Goal: Navigation & Orientation: Find specific page/section

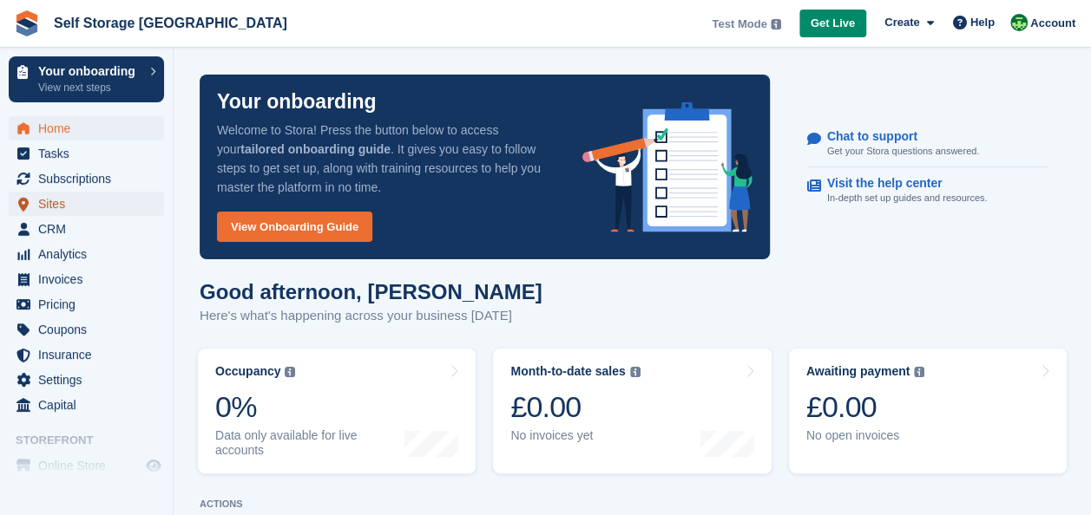
click at [85, 207] on span "Sites" at bounding box center [90, 204] width 104 height 24
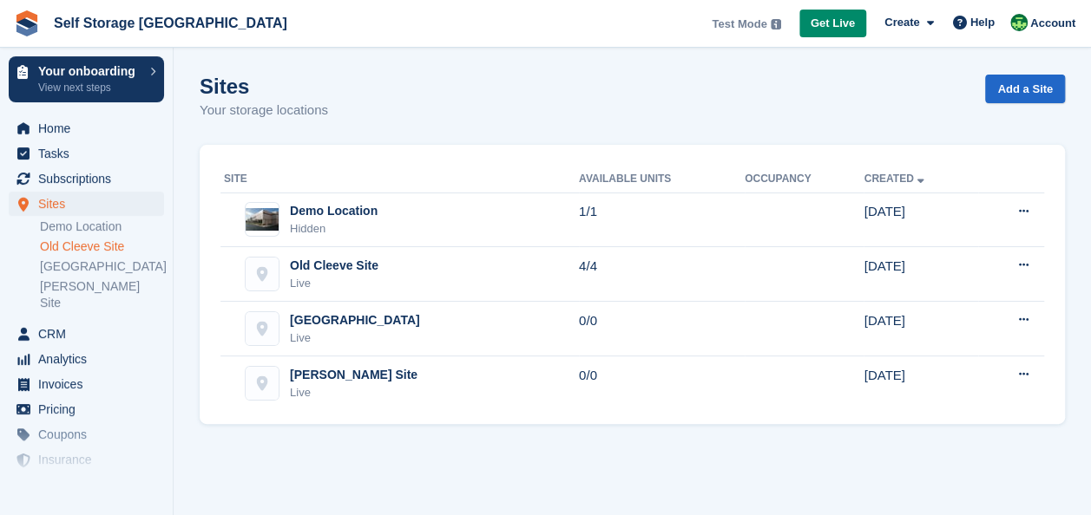
click at [100, 253] on link "Old Cleeve Site" at bounding box center [102, 247] width 124 height 16
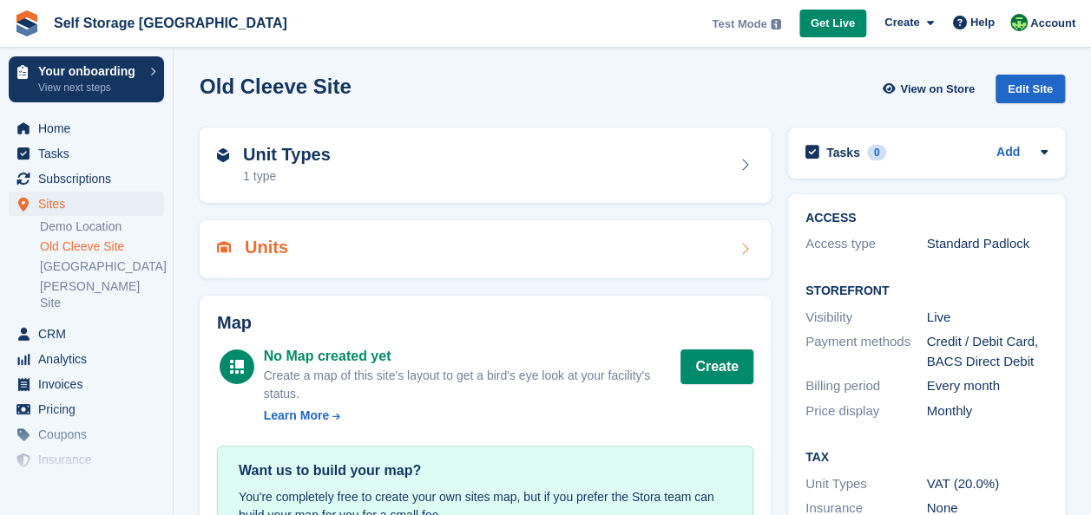
click at [279, 239] on h2 "Units" at bounding box center [266, 248] width 43 height 20
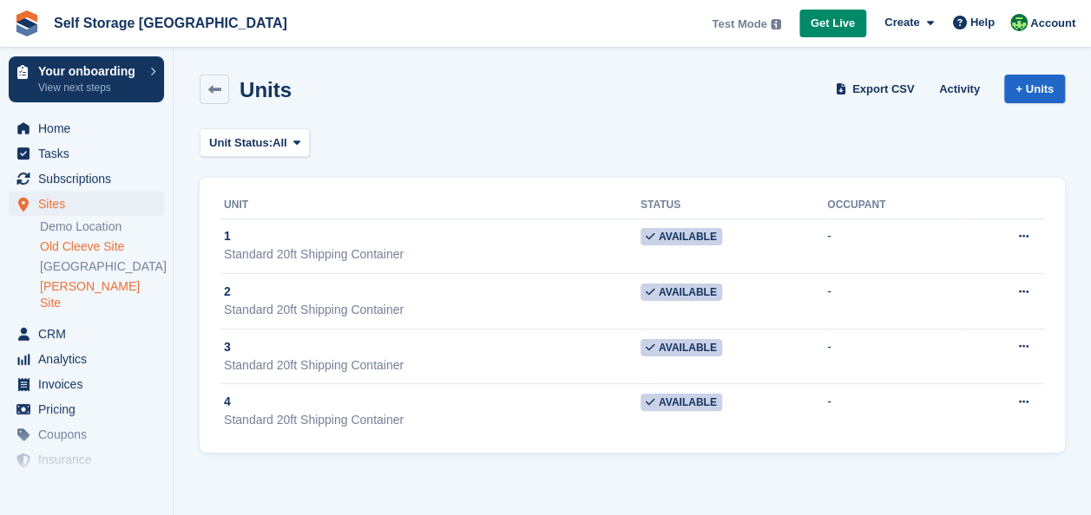
click at [134, 278] on li "[PERSON_NAME] Site" at bounding box center [106, 295] width 133 height 35
click at [131, 269] on link "[GEOGRAPHIC_DATA]" at bounding box center [102, 267] width 124 height 16
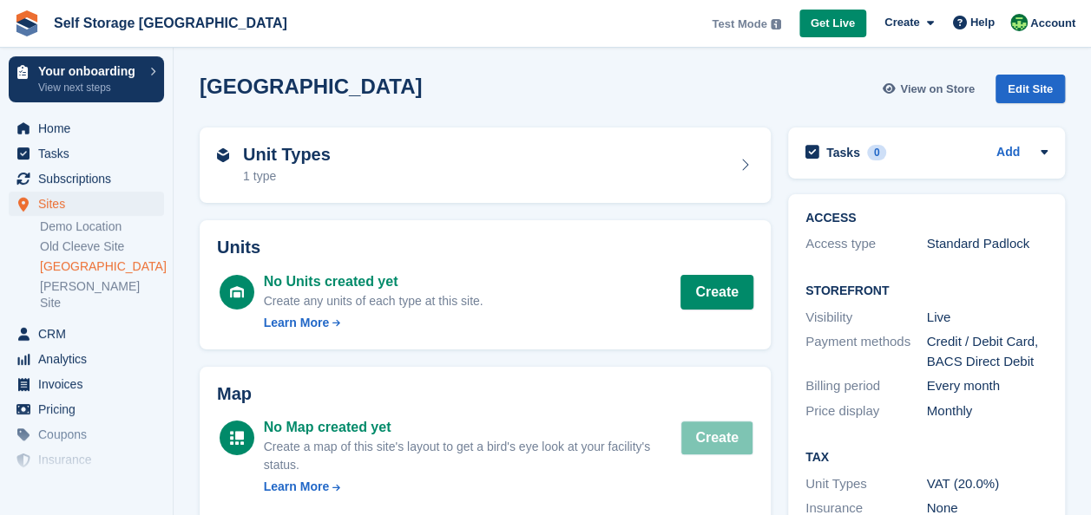
click at [937, 95] on span "View on Store" at bounding box center [937, 89] width 75 height 17
